Goal: Check status: Check status

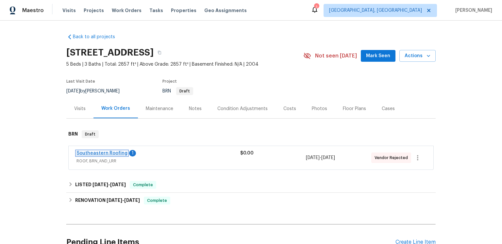
click at [127, 156] on link "Southeastern Roofing" at bounding box center [101, 153] width 51 height 5
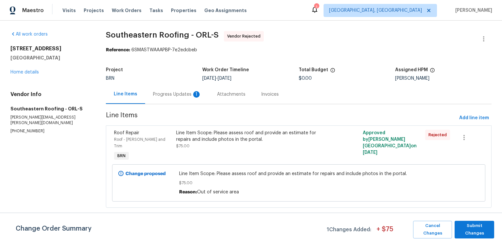
click at [195, 98] on div "Progress Updates 1" at bounding box center [177, 94] width 48 height 7
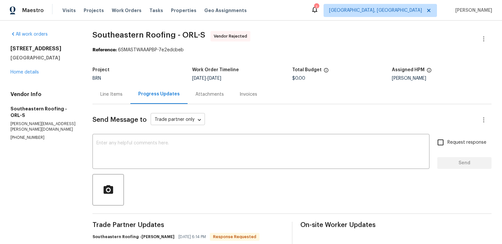
scroll to position [117, 0]
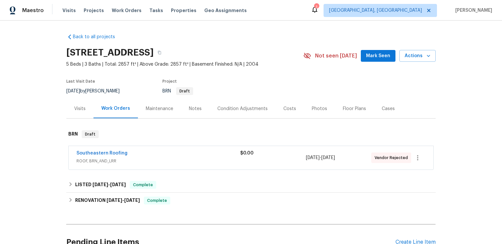
scroll to position [106, 0]
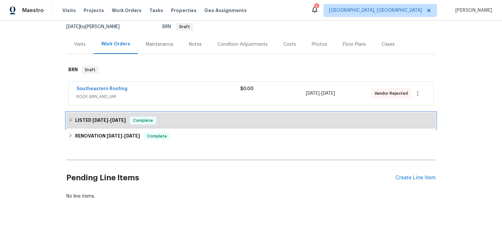
click at [126, 118] on span "7/3/25" at bounding box center [118, 120] width 16 height 5
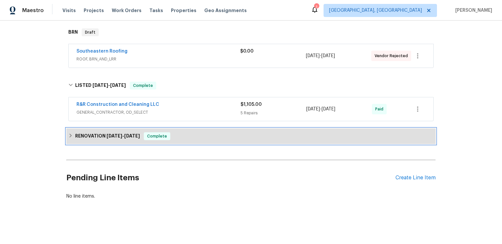
click at [122, 138] on span "[DATE]" at bounding box center [115, 136] width 16 height 5
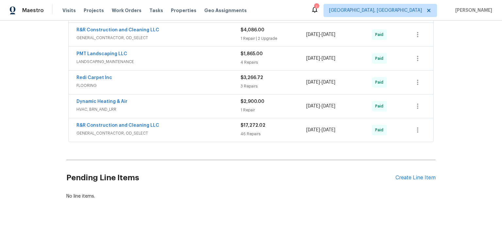
scroll to position [393, 0]
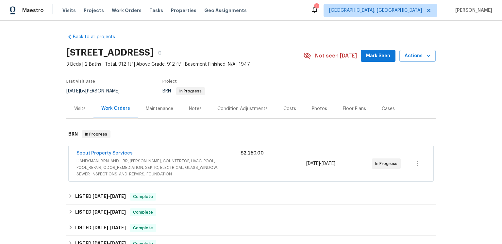
scroll to position [51, 0]
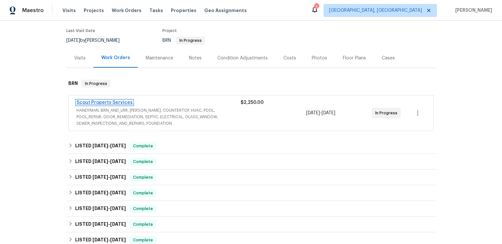
click at [133, 105] on link "Scout Property Services" at bounding box center [104, 102] width 56 height 5
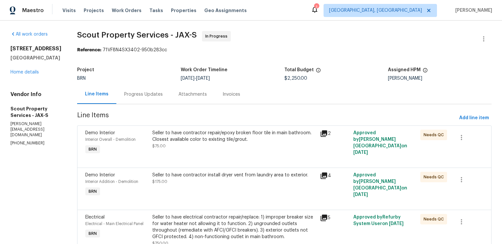
click at [163, 98] on div "Progress Updates" at bounding box center [143, 94] width 39 height 7
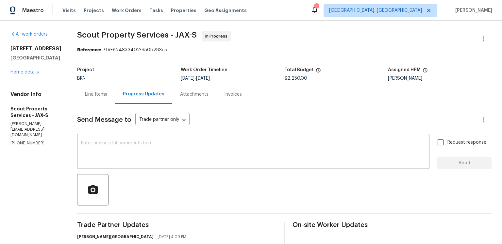
scroll to position [183, 0]
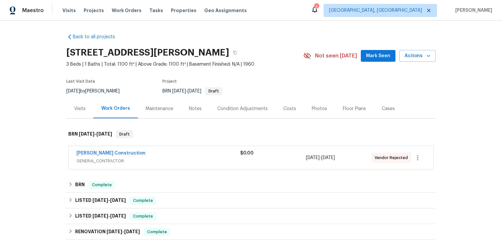
scroll to position [45, 0]
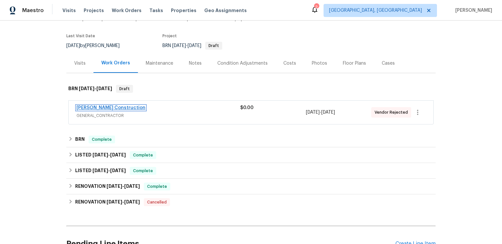
click at [120, 110] on link "[PERSON_NAME] Construction" at bounding box center [110, 108] width 69 height 5
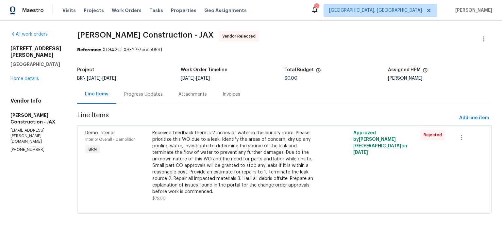
scroll to position [7, 0]
click at [171, 104] on div "Progress Updates" at bounding box center [143, 94] width 54 height 19
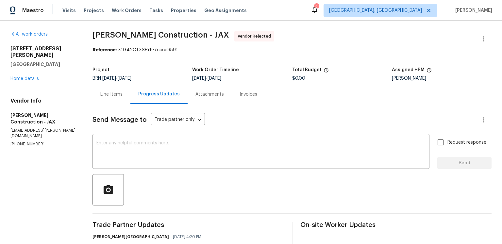
click at [123, 98] on div "Line Items" at bounding box center [111, 94] width 22 height 7
